Goal: Use online tool/utility: Utilize a website feature to perform a specific function

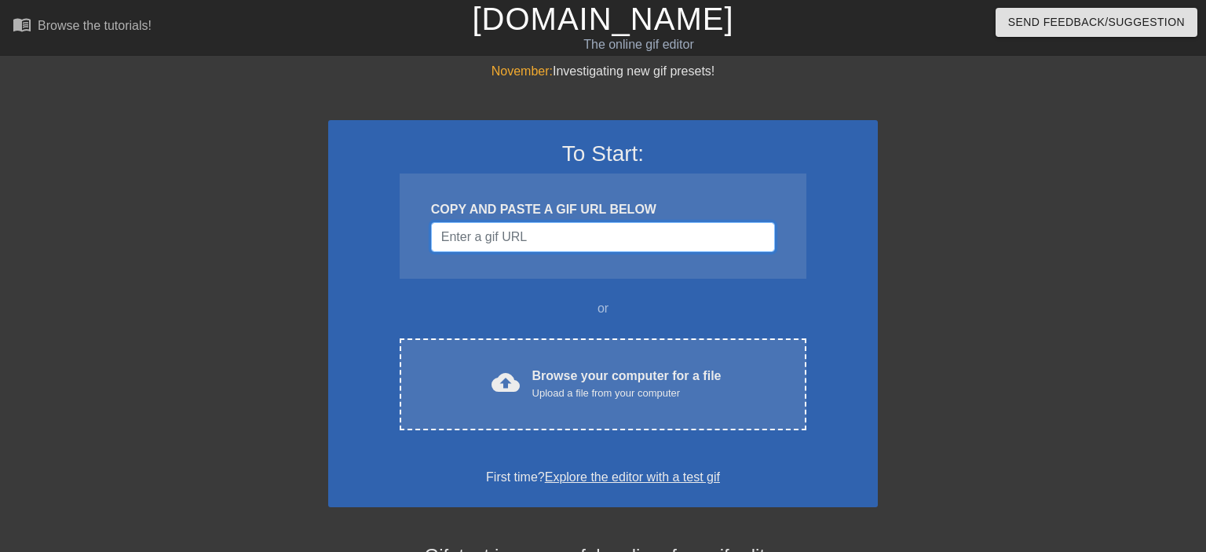
click at [538, 228] on input "Username" at bounding box center [603, 237] width 344 height 30
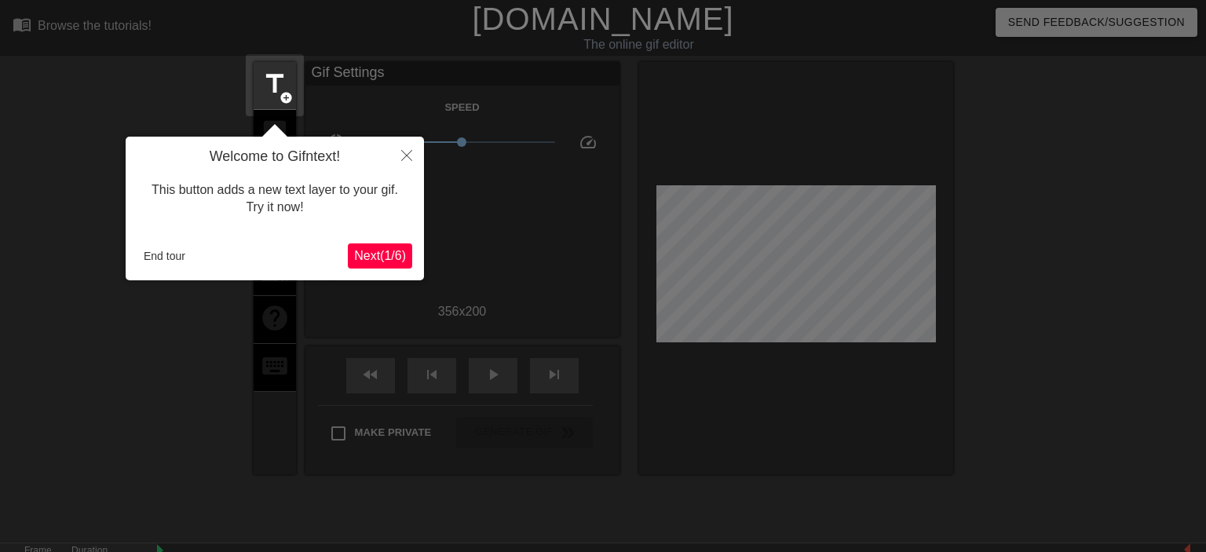
scroll to position [38, 0]
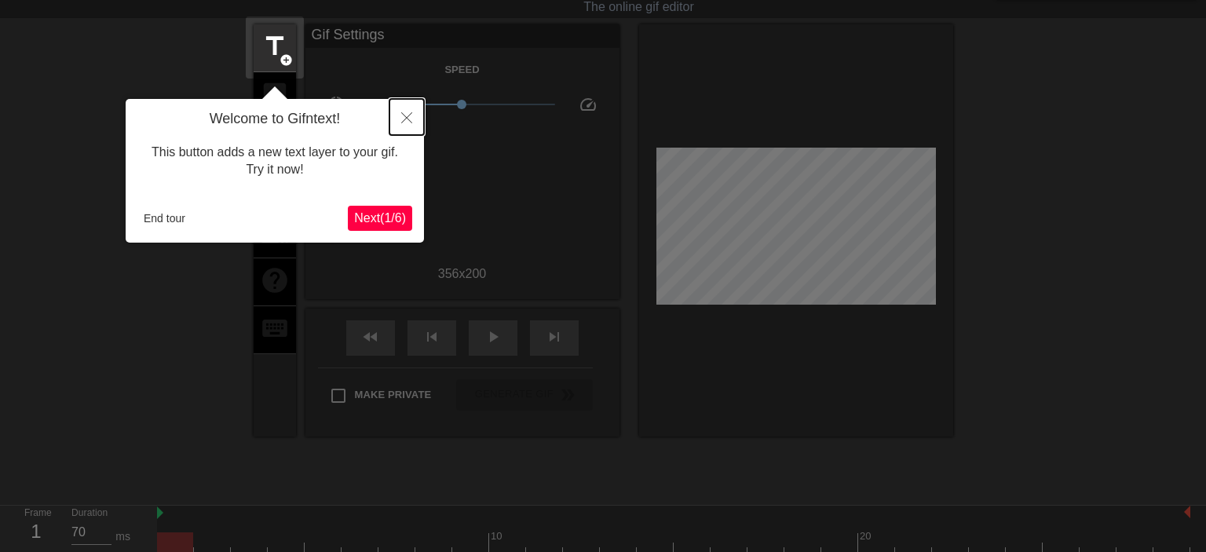
click at [402, 113] on icon "Close" at bounding box center [406, 117] width 11 height 11
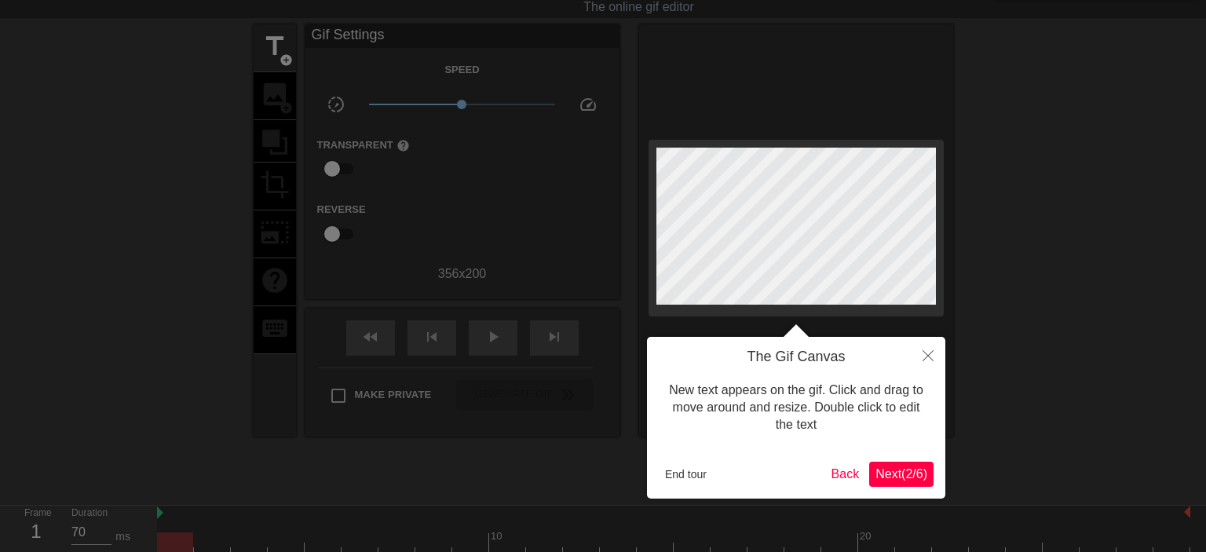
scroll to position [0, 0]
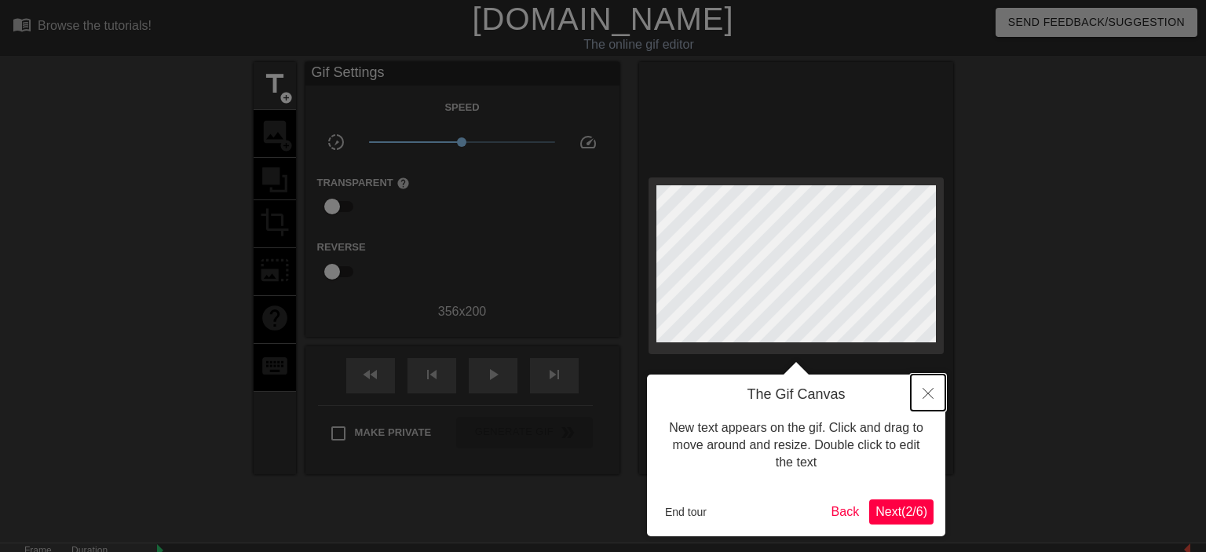
click at [923, 397] on icon "Close" at bounding box center [928, 393] width 11 height 11
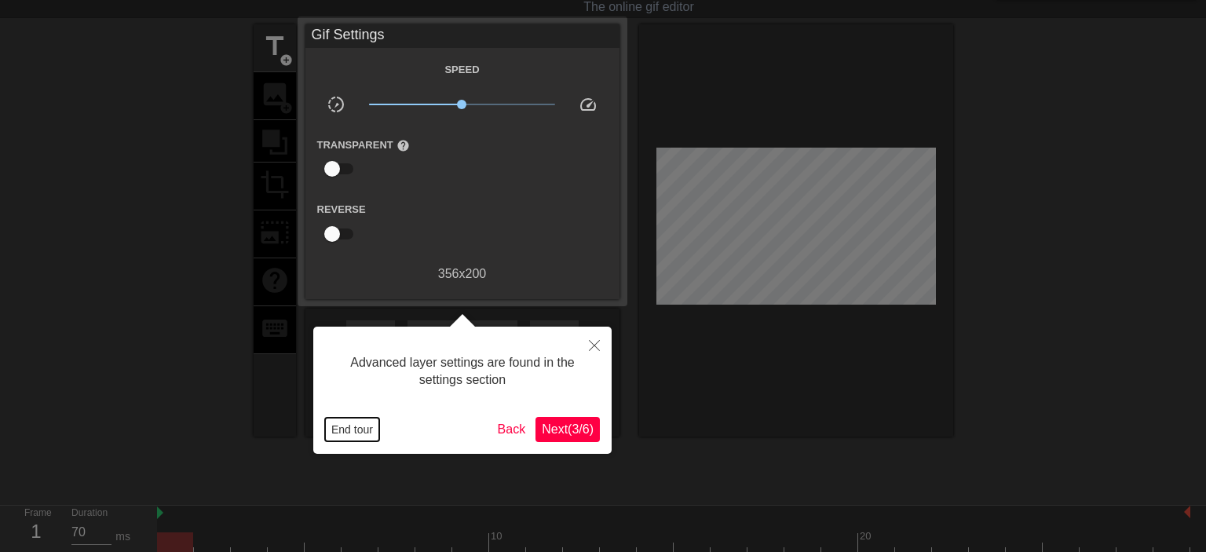
click at [350, 435] on button "End tour" at bounding box center [352, 430] width 54 height 24
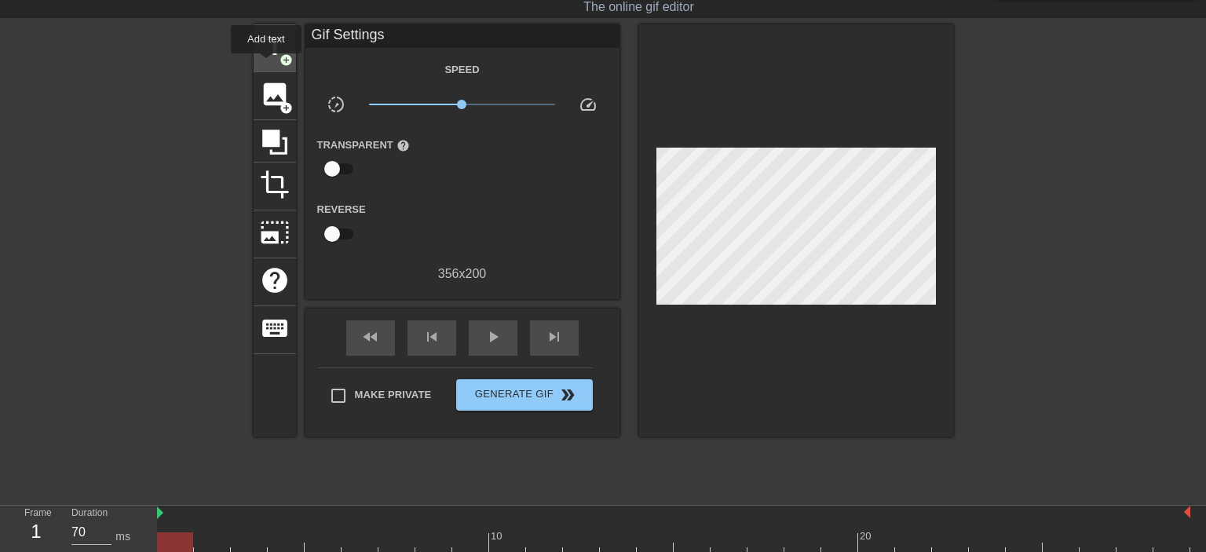
click at [265, 60] on span "title" at bounding box center [275, 46] width 30 height 30
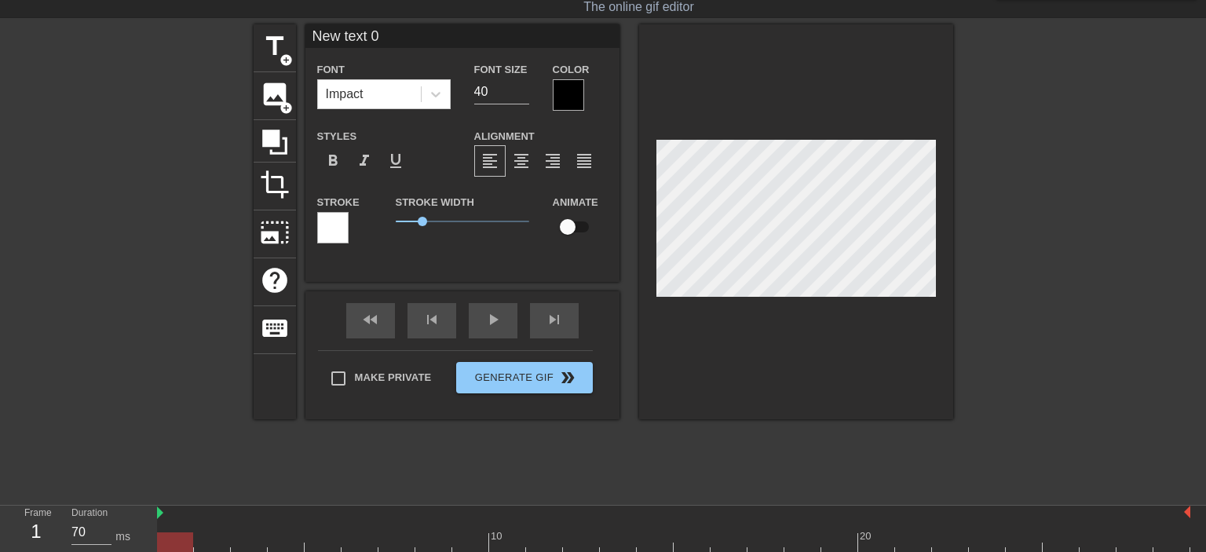
scroll to position [0, 2]
type input "W"
type textarea "W"
click at [556, 90] on div at bounding box center [568, 94] width 31 height 31
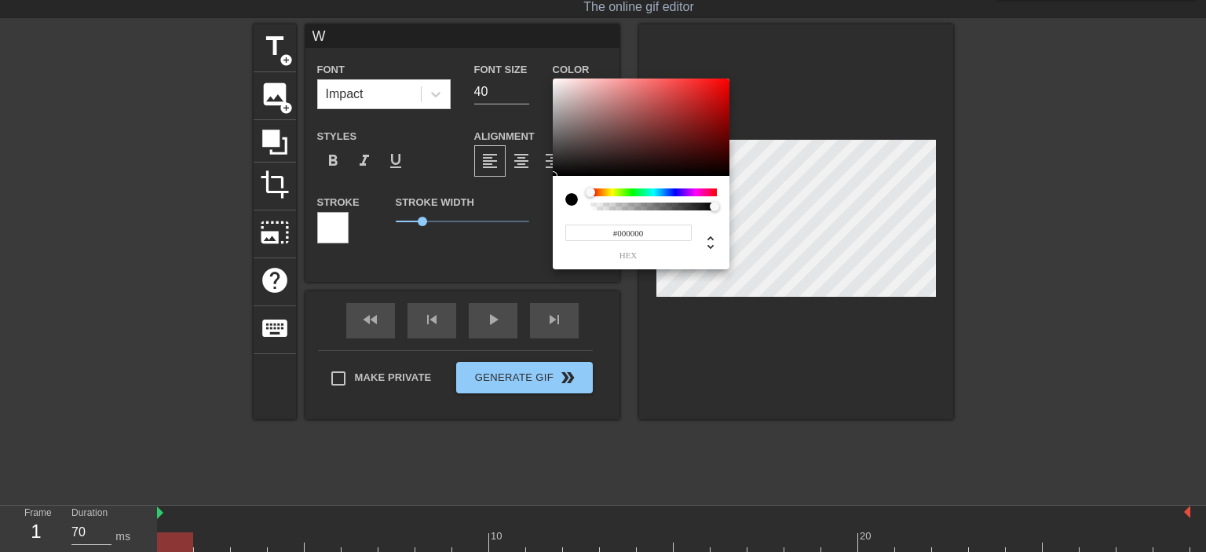
click at [611, 192] on div at bounding box center [654, 193] width 126 height 8
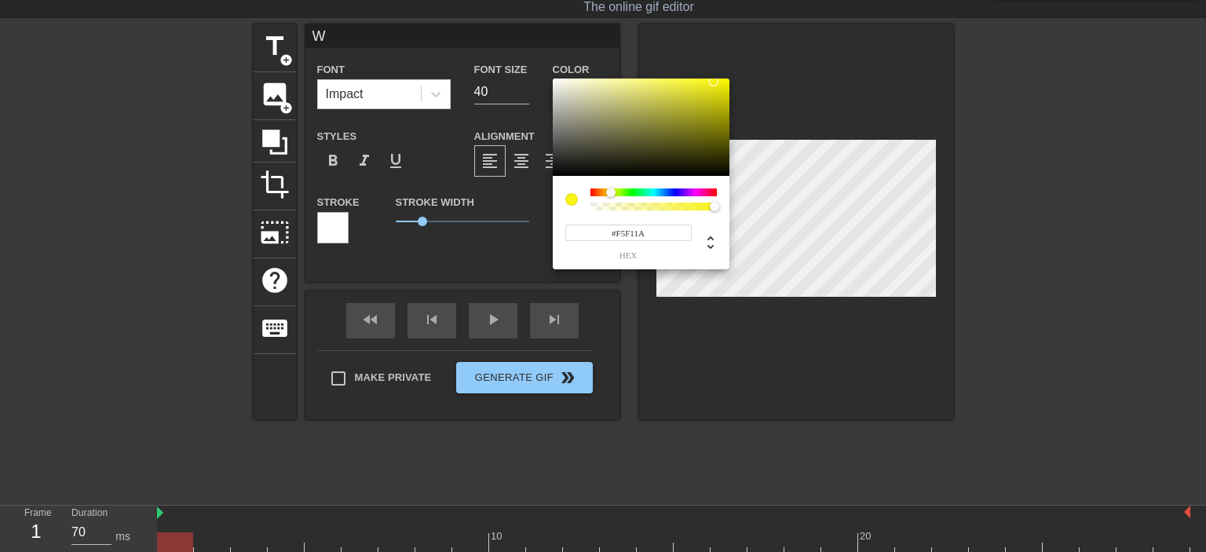
type input "#F5F11C"
drag, startPoint x: 697, startPoint y: 82, endPoint x: 709, endPoint y: 82, distance: 12.6
click at [709, 82] on div at bounding box center [641, 127] width 177 height 97
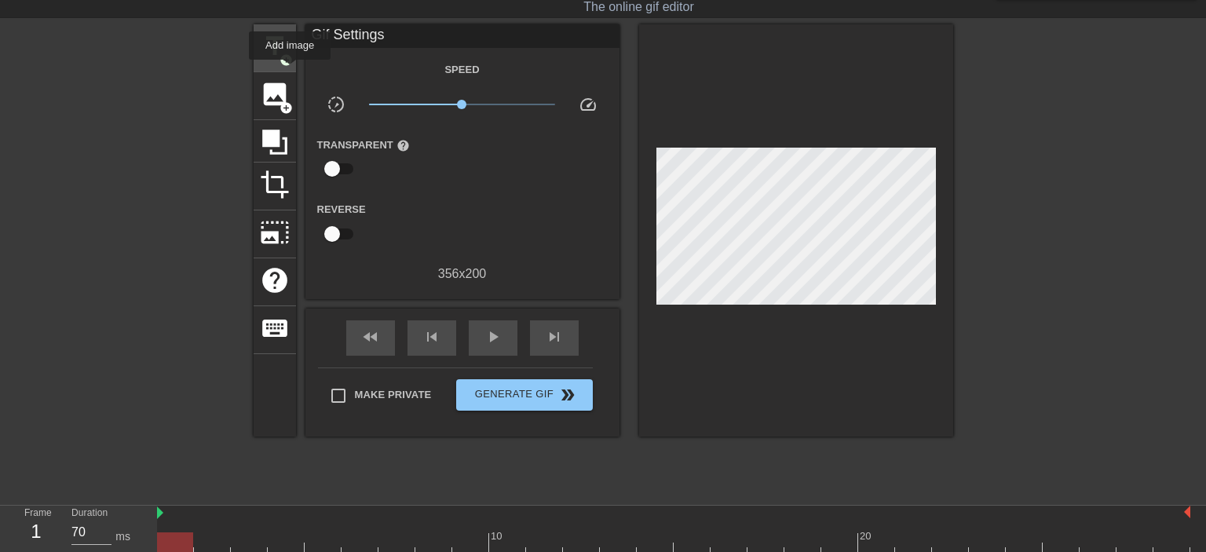
click at [290, 72] on div "image add_circle" at bounding box center [275, 96] width 42 height 48
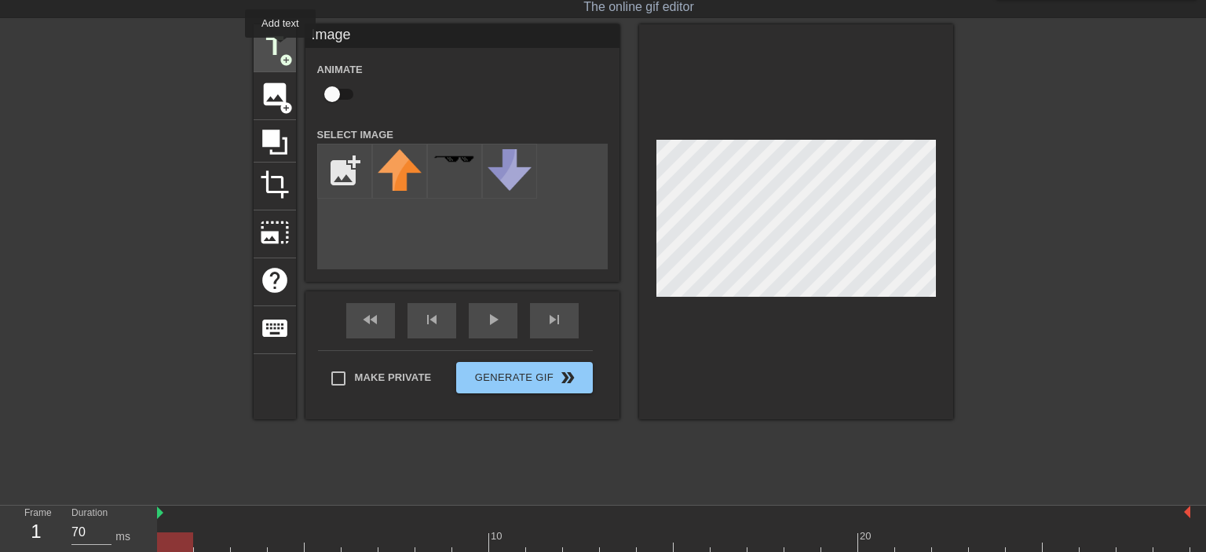
click at [280, 49] on span "title" at bounding box center [275, 46] width 30 height 30
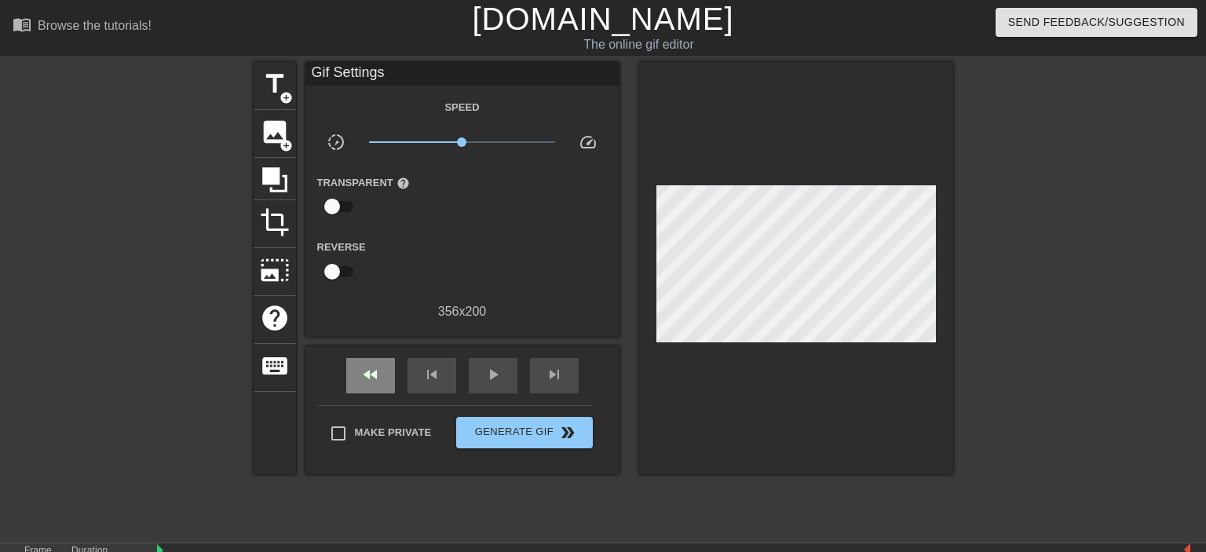
click at [374, 356] on div "fast_rewind skip_previous play_arrow skip_next" at bounding box center [463, 375] width 256 height 59
click at [442, 382] on div "skip_previous" at bounding box center [432, 375] width 49 height 35
click at [379, 382] on span "fast_rewind" at bounding box center [370, 374] width 19 height 19
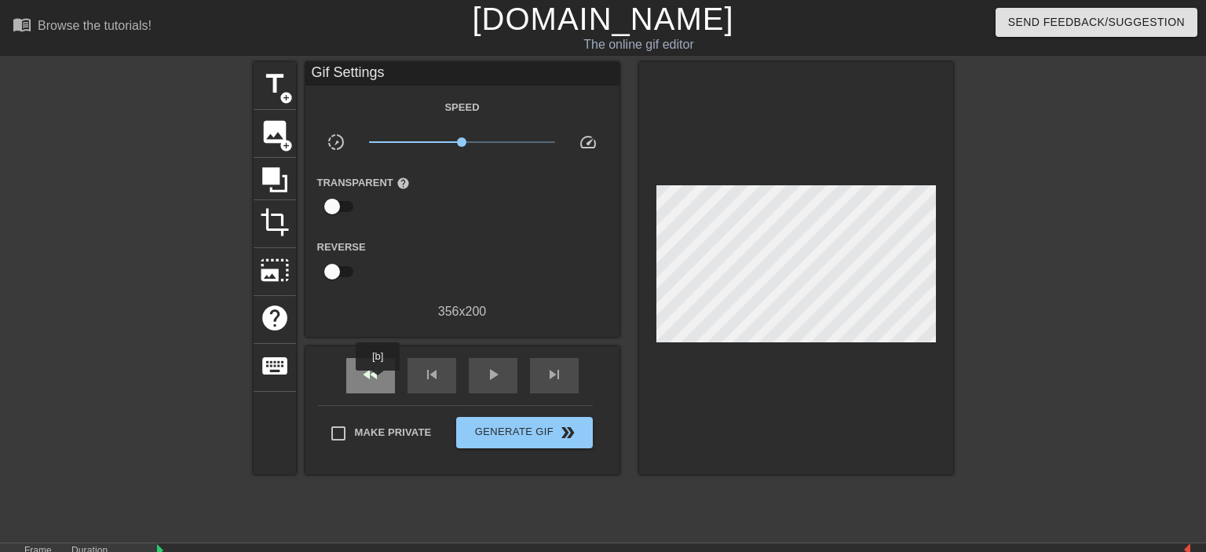
click at [379, 382] on span "fast_rewind" at bounding box center [370, 374] width 19 height 19
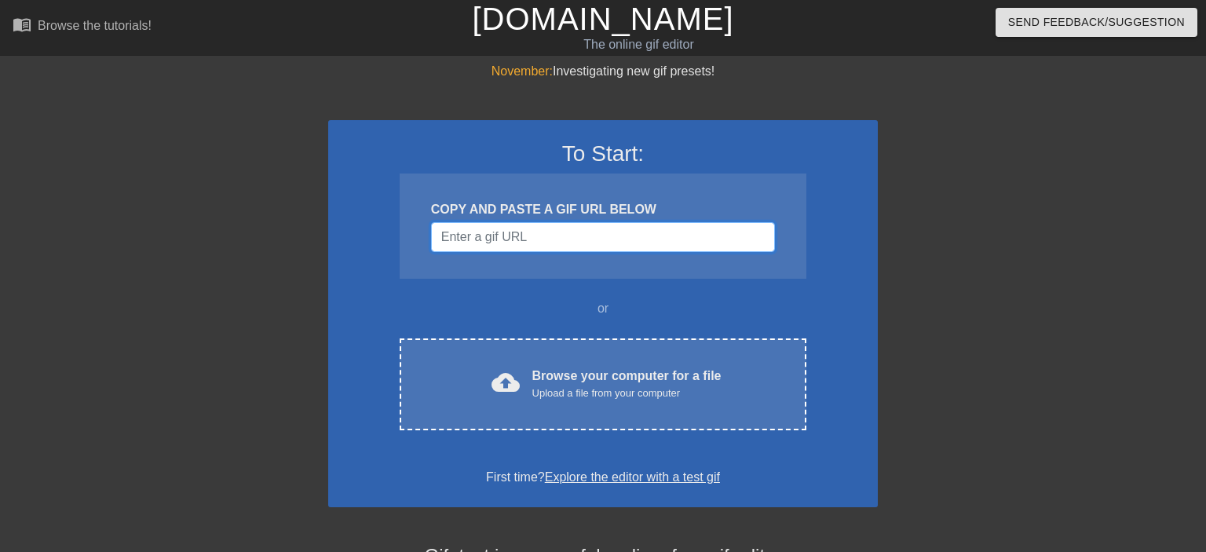
click at [537, 237] on input "Username" at bounding box center [603, 237] width 344 height 30
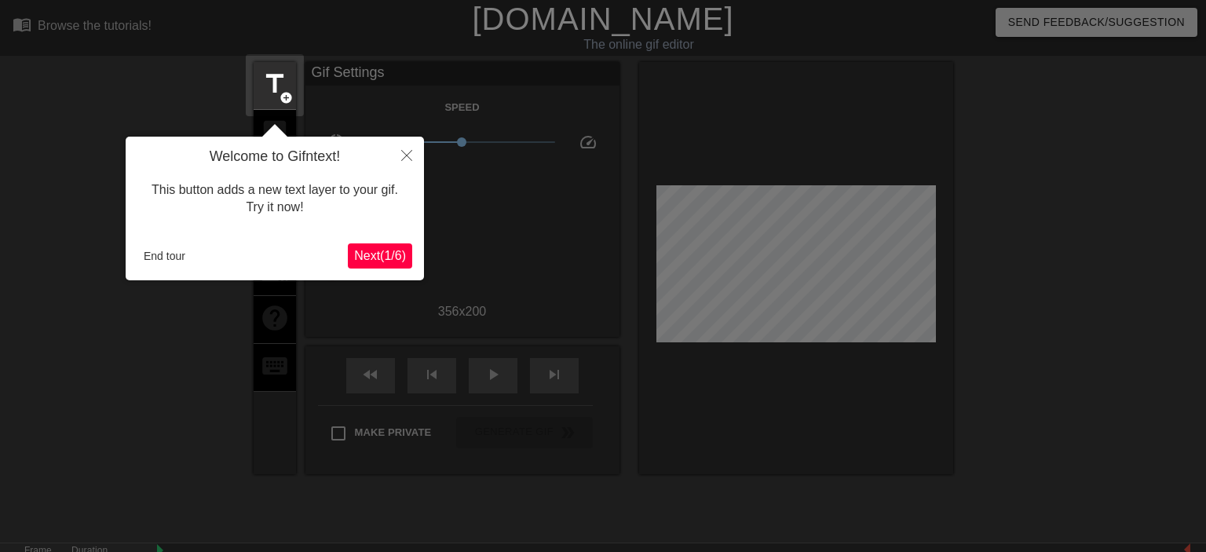
scroll to position [38, 0]
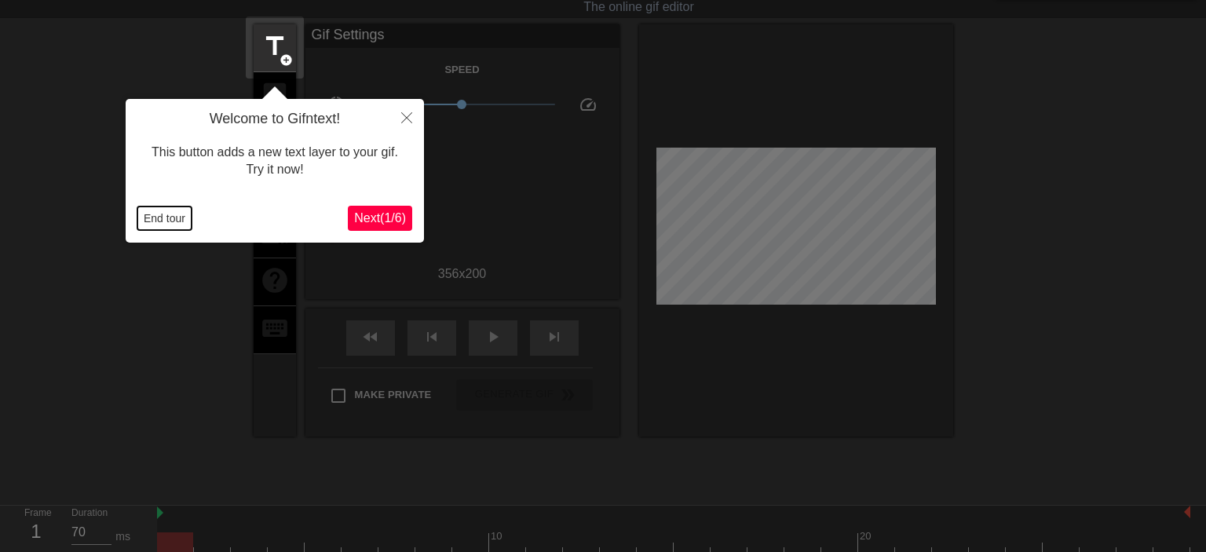
click at [178, 219] on button "End tour" at bounding box center [164, 219] width 54 height 24
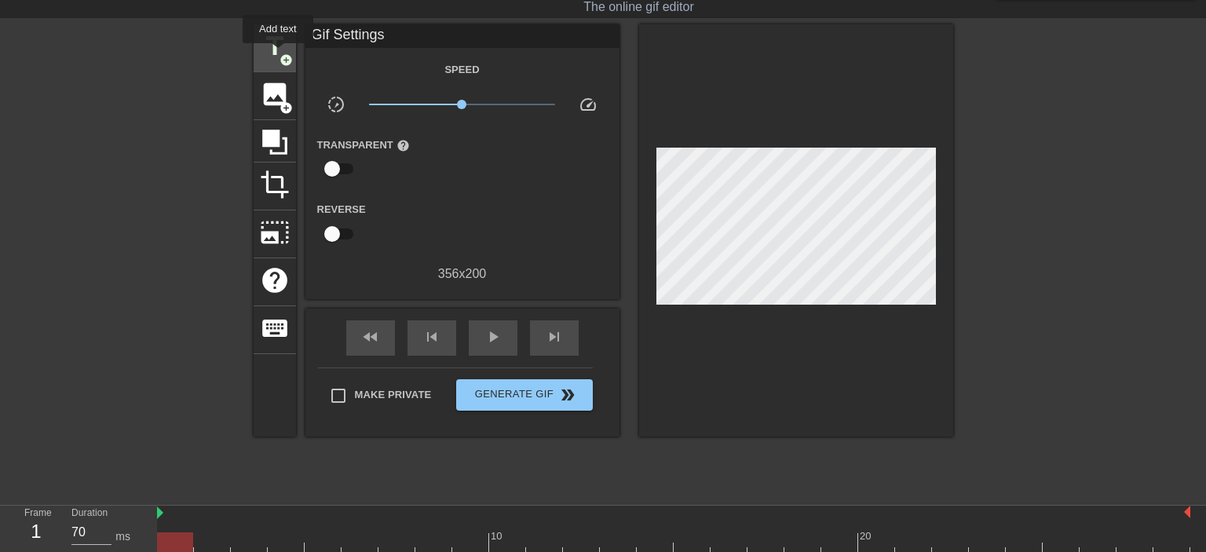
click at [276, 53] on span "title" at bounding box center [275, 46] width 30 height 30
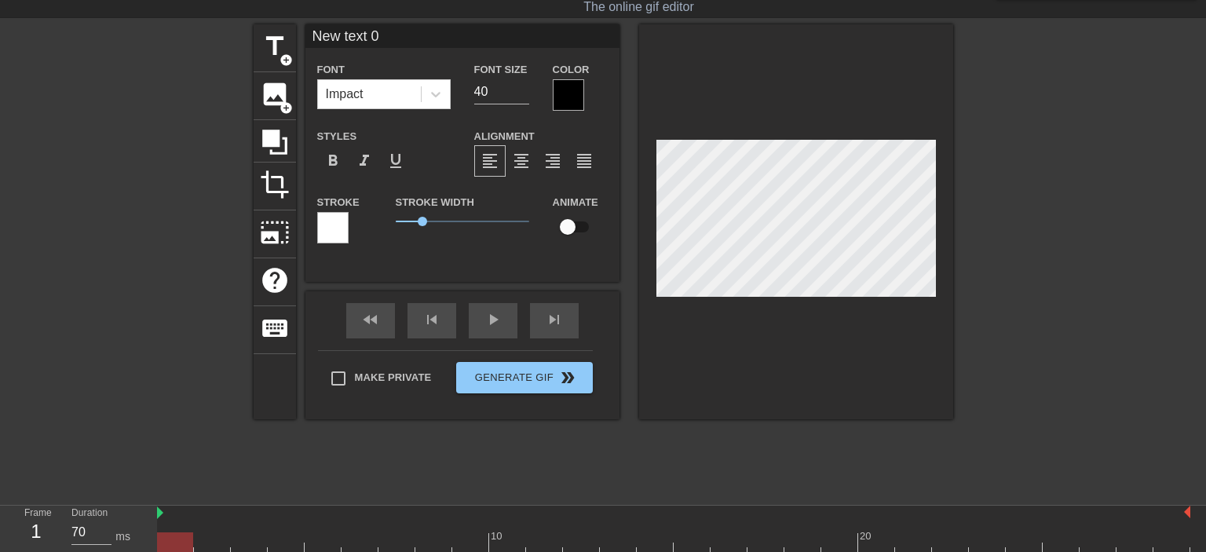
scroll to position [0, 2]
type input "W"
type textarea "W"
click at [573, 96] on div at bounding box center [568, 94] width 31 height 31
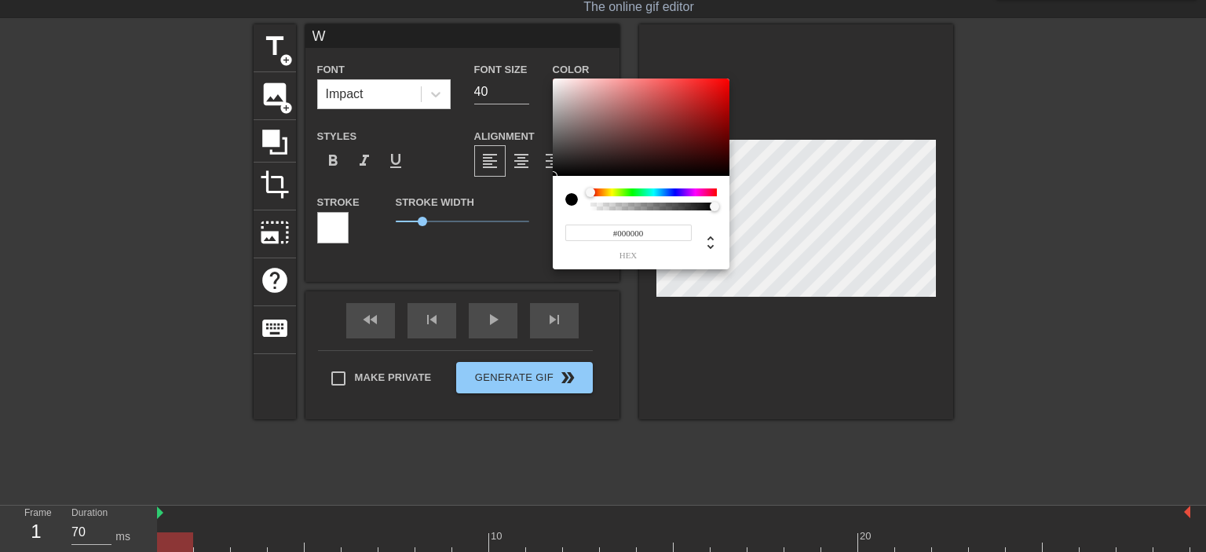
click at [610, 193] on div at bounding box center [654, 193] width 126 height 8
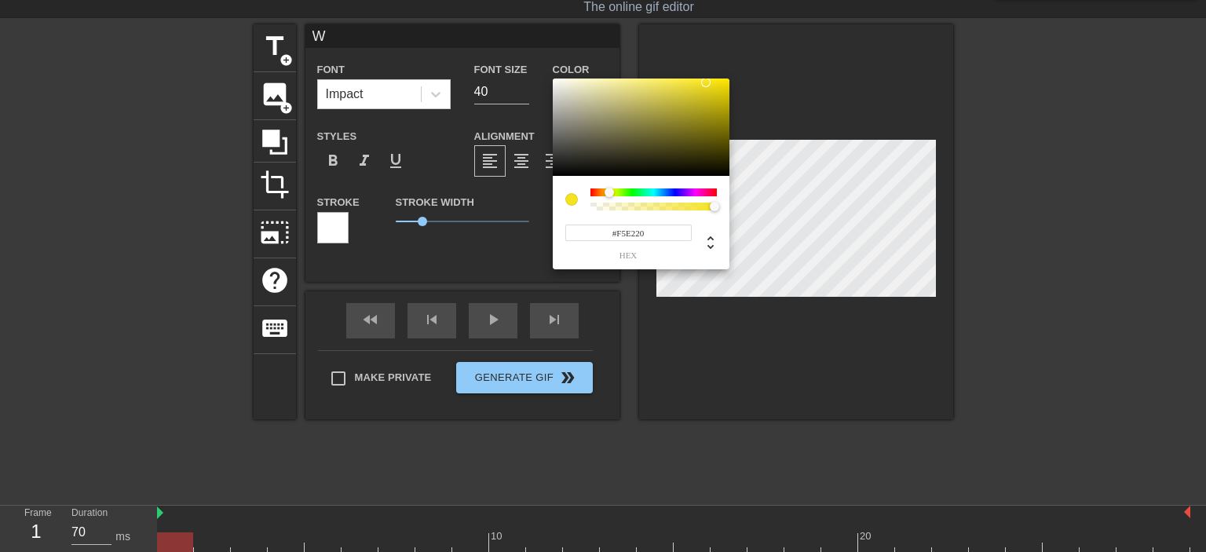
type input "#F5E221"
drag, startPoint x: 716, startPoint y: 92, endPoint x: 705, endPoint y: 83, distance: 13.4
click at [705, 83] on div at bounding box center [641, 127] width 177 height 97
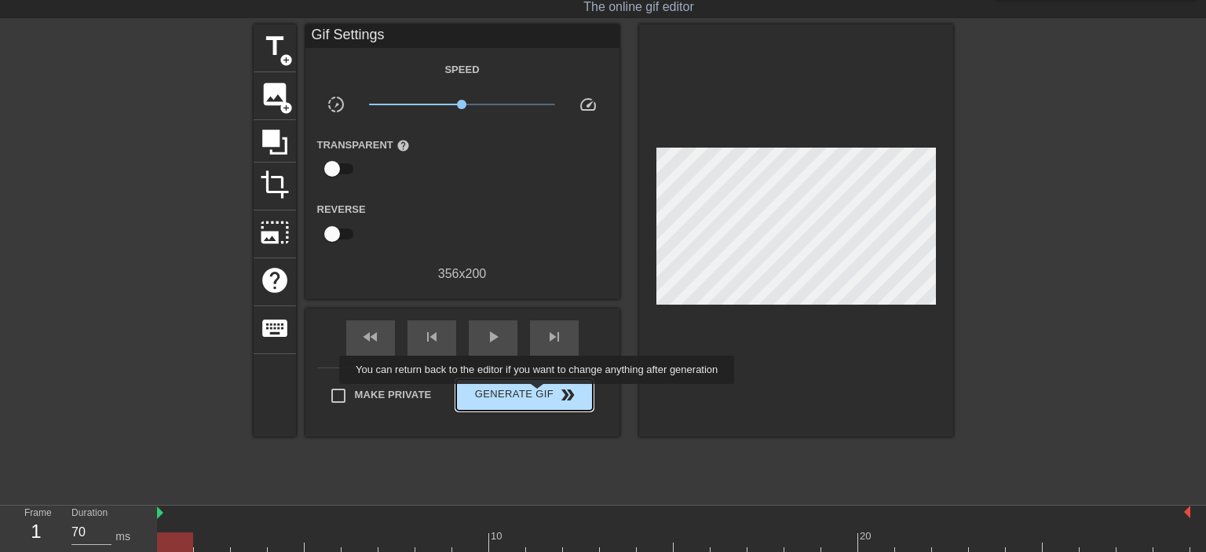
click at [540, 394] on span "Generate Gif double_arrow" at bounding box center [524, 395] width 123 height 19
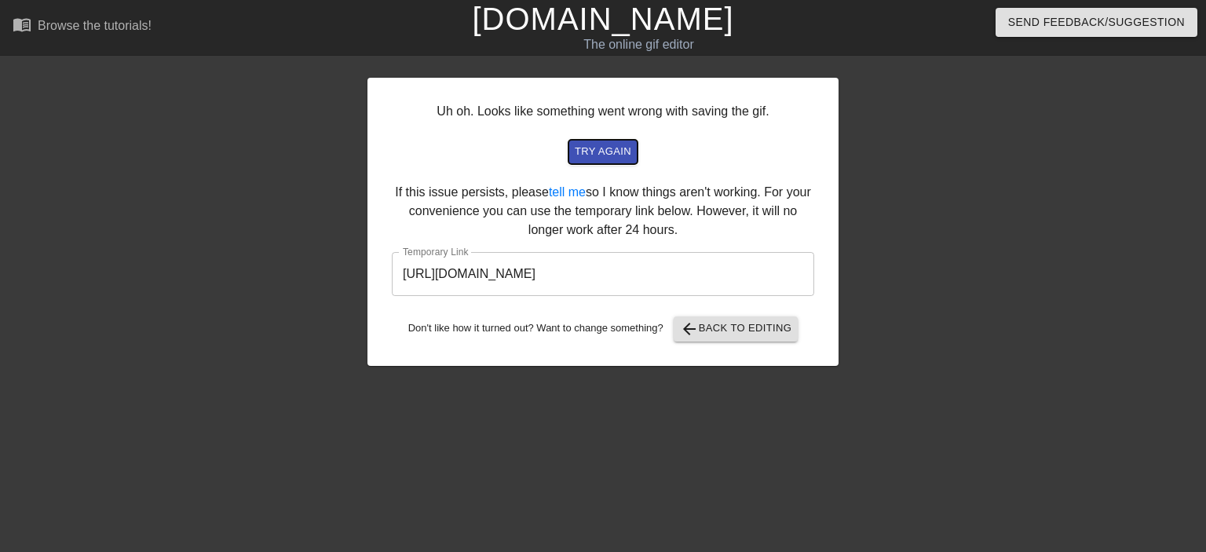
click at [610, 159] on span "try again" at bounding box center [603, 152] width 57 height 18
